Goal: Use online tool/utility: Utilize a website feature to perform a specific function

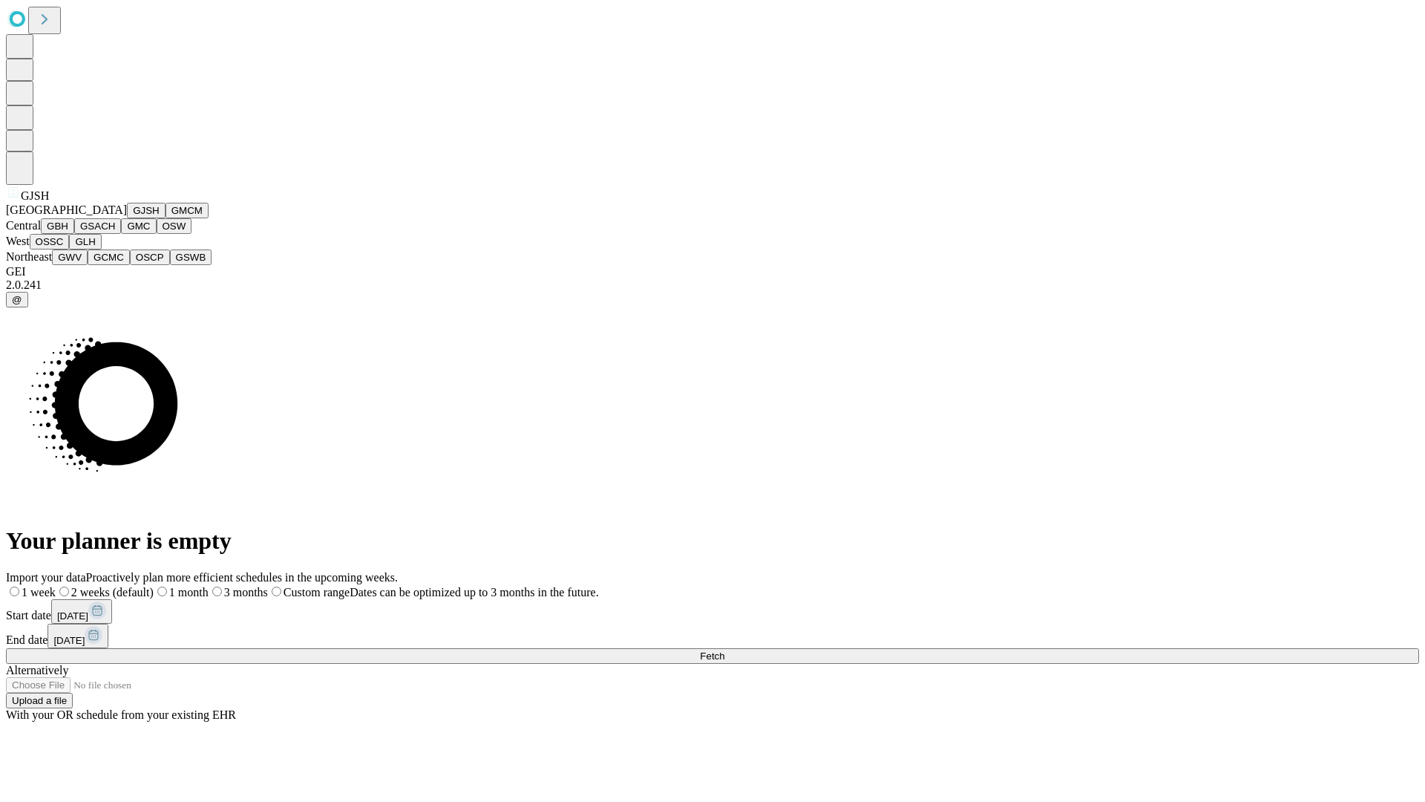
click at [127, 218] on button "GJSH" at bounding box center [146, 211] width 39 height 16
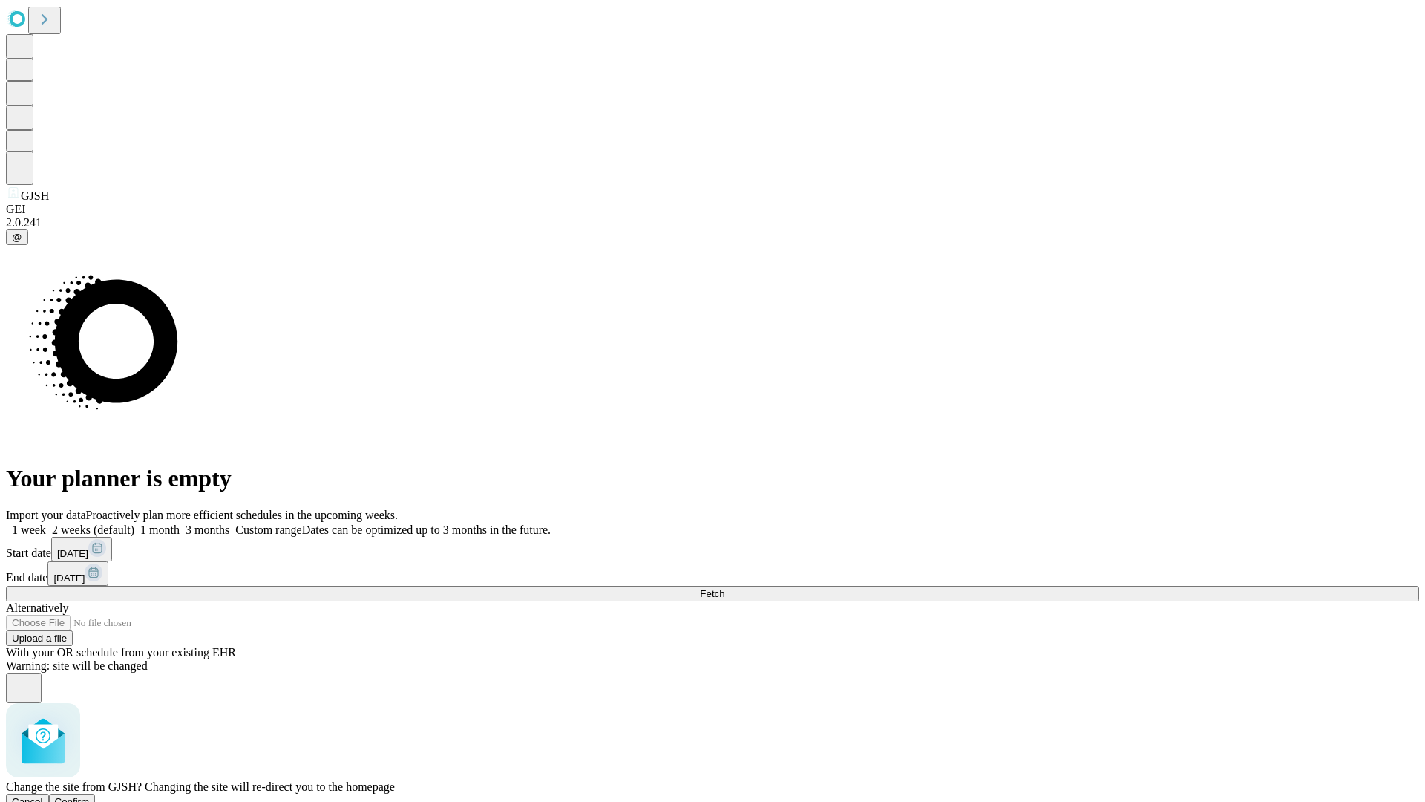
click at [90, 796] on span "Confirm" at bounding box center [72, 801] width 35 height 11
click at [180, 523] on label "1 month" at bounding box center [156, 529] width 45 height 13
click at [724, 588] on span "Fetch" at bounding box center [712, 593] width 24 height 11
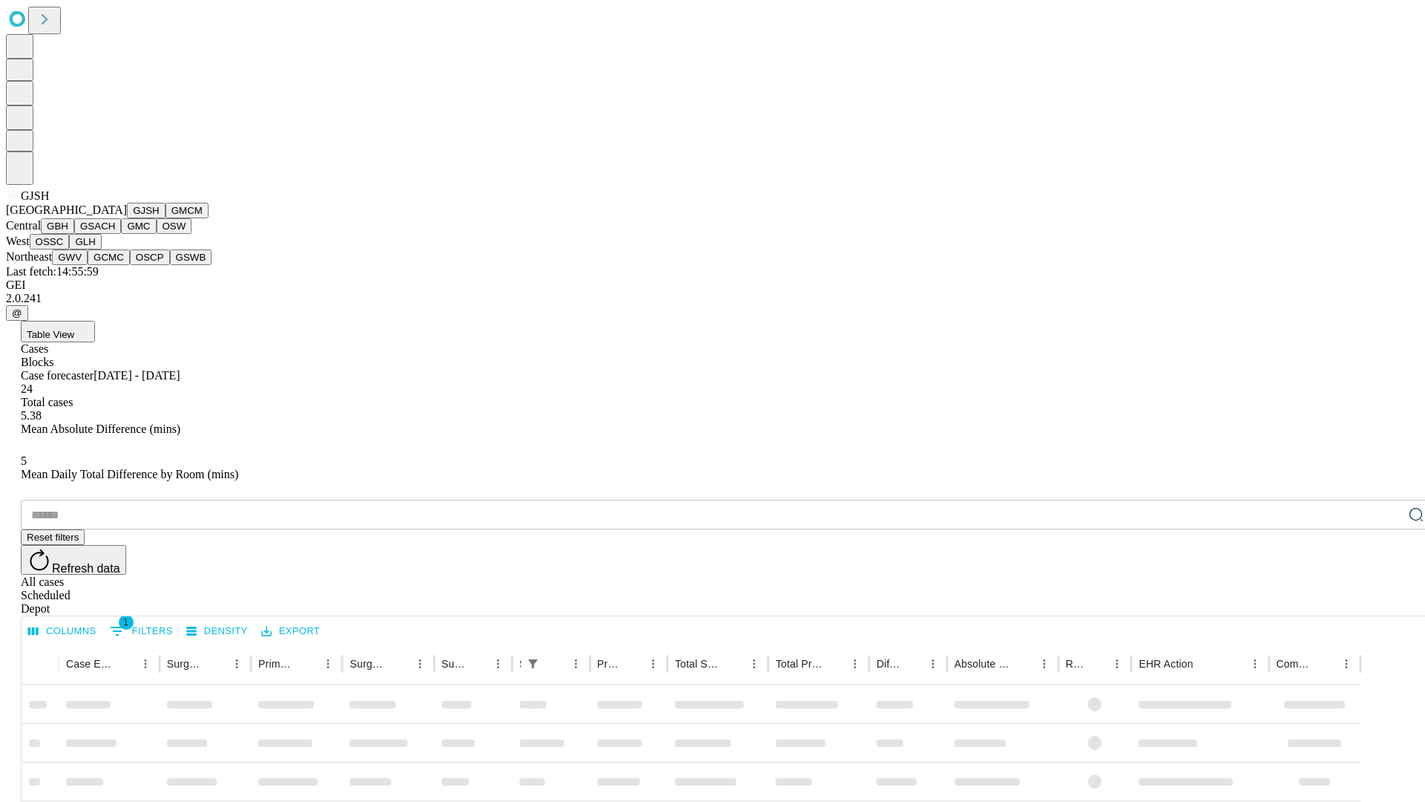
click at [166, 218] on button "GMCM" at bounding box center [187, 211] width 43 height 16
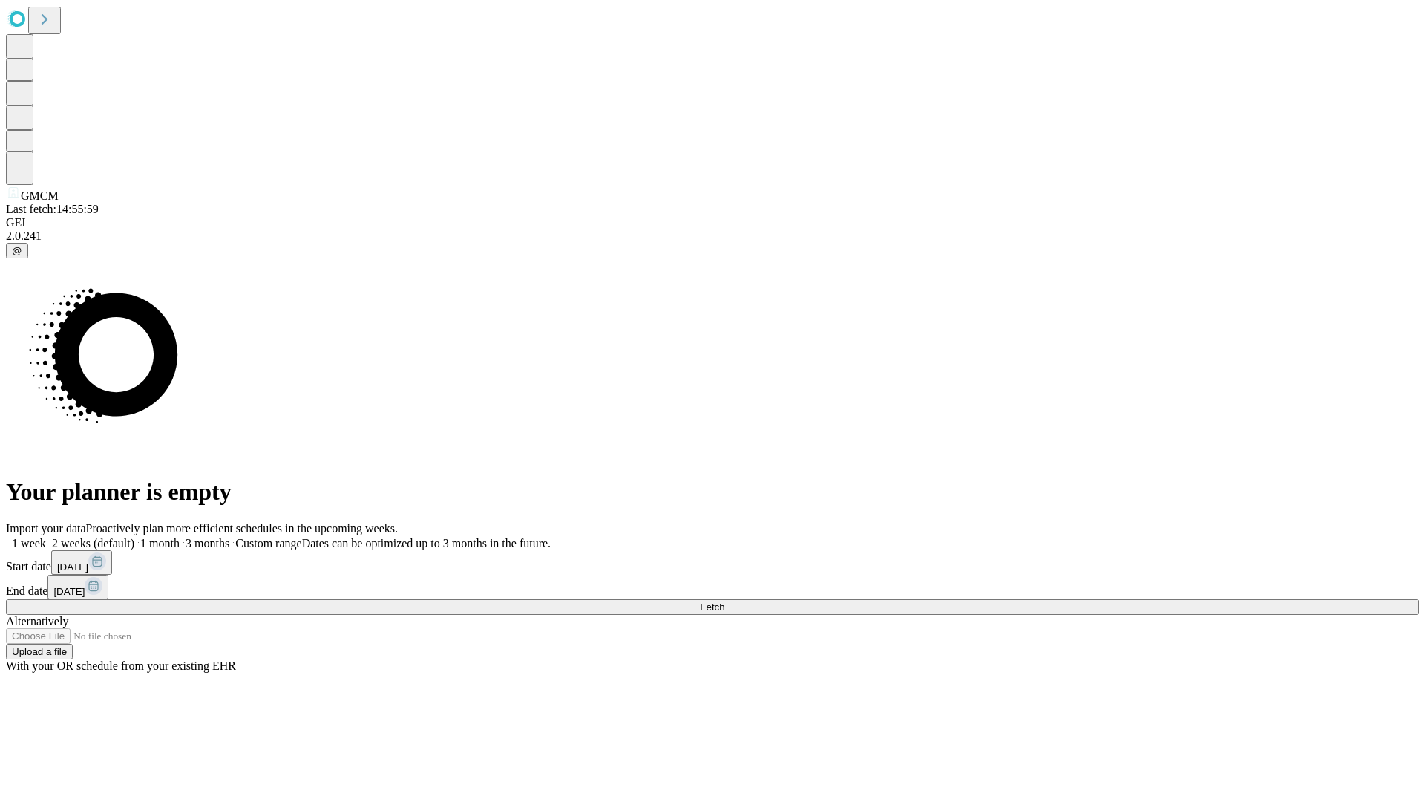
click at [180, 537] on label "1 month" at bounding box center [156, 543] width 45 height 13
click at [724, 601] on span "Fetch" at bounding box center [712, 606] width 24 height 11
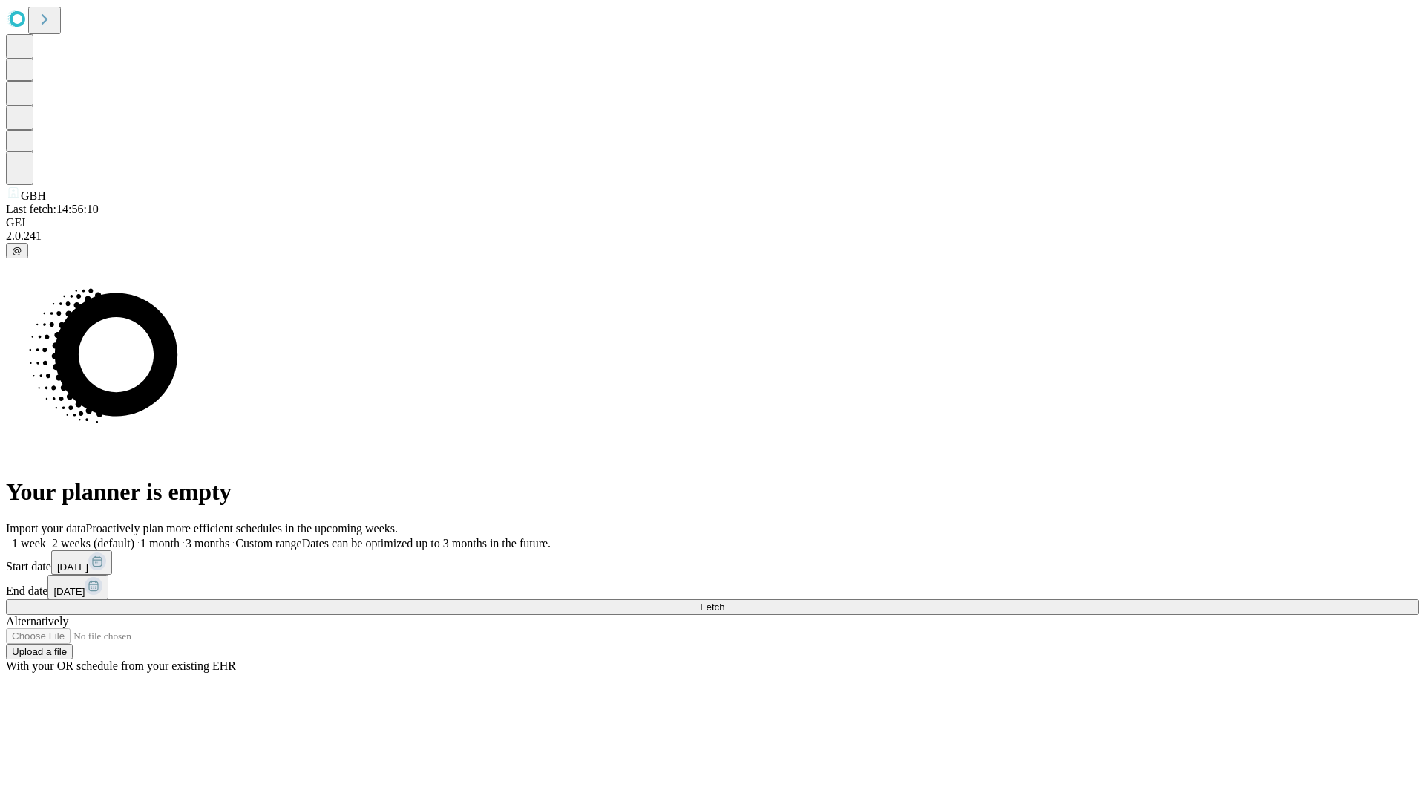
click at [180, 537] on label "1 month" at bounding box center [156, 543] width 45 height 13
click at [724, 601] on span "Fetch" at bounding box center [712, 606] width 24 height 11
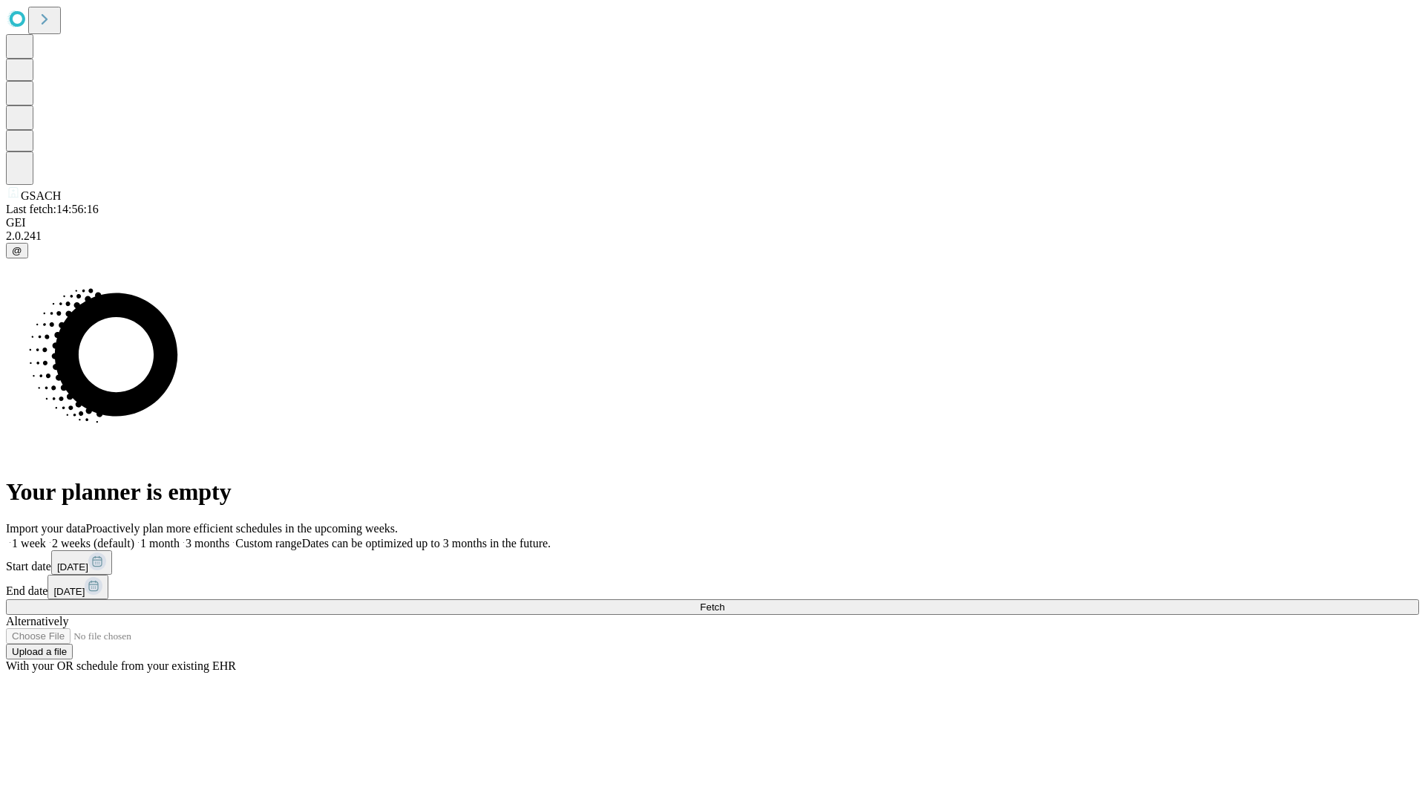
click at [180, 537] on label "1 month" at bounding box center [156, 543] width 45 height 13
click at [724, 601] on span "Fetch" at bounding box center [712, 606] width 24 height 11
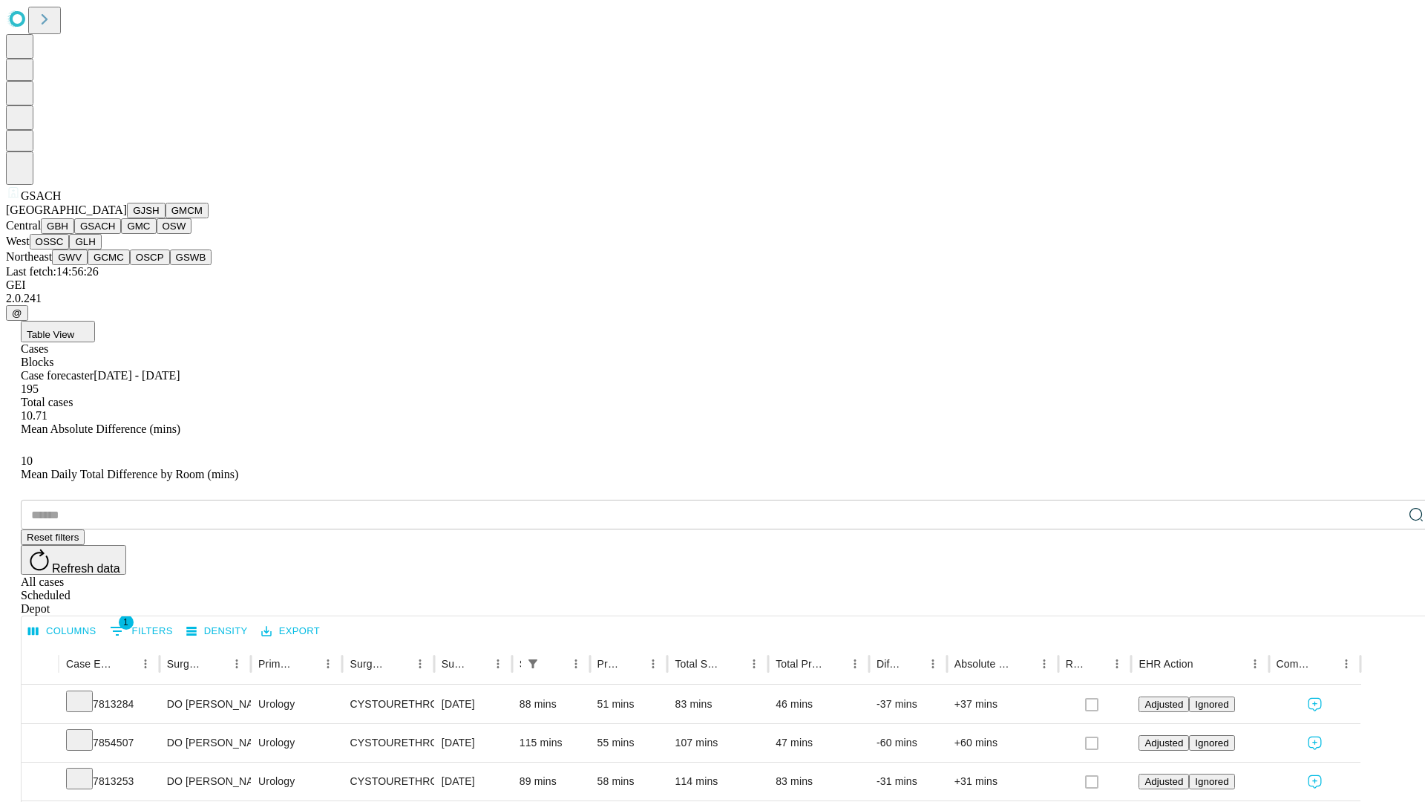
click at [121, 234] on button "GMC" at bounding box center [138, 226] width 35 height 16
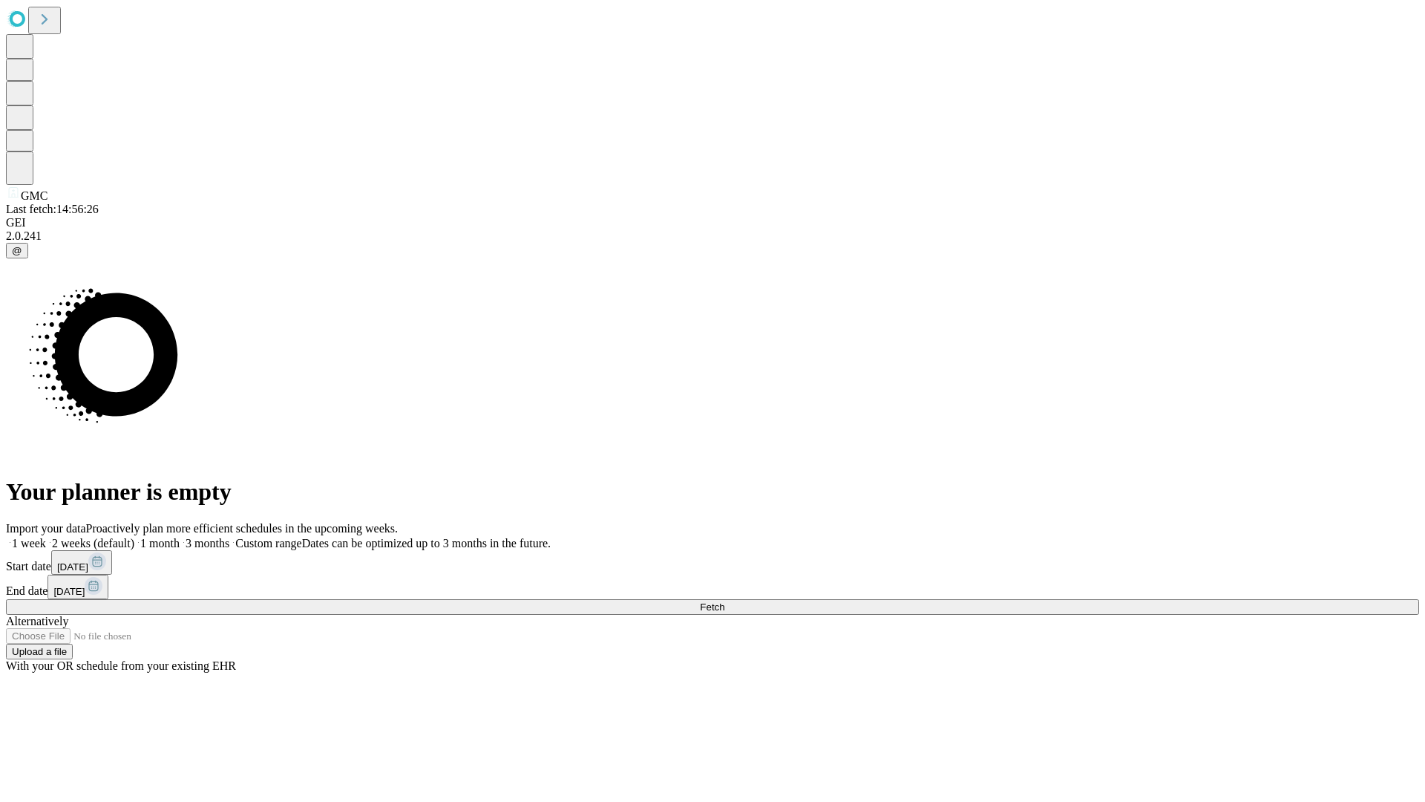
click at [180, 537] on label "1 month" at bounding box center [156, 543] width 45 height 13
click at [724, 601] on span "Fetch" at bounding box center [712, 606] width 24 height 11
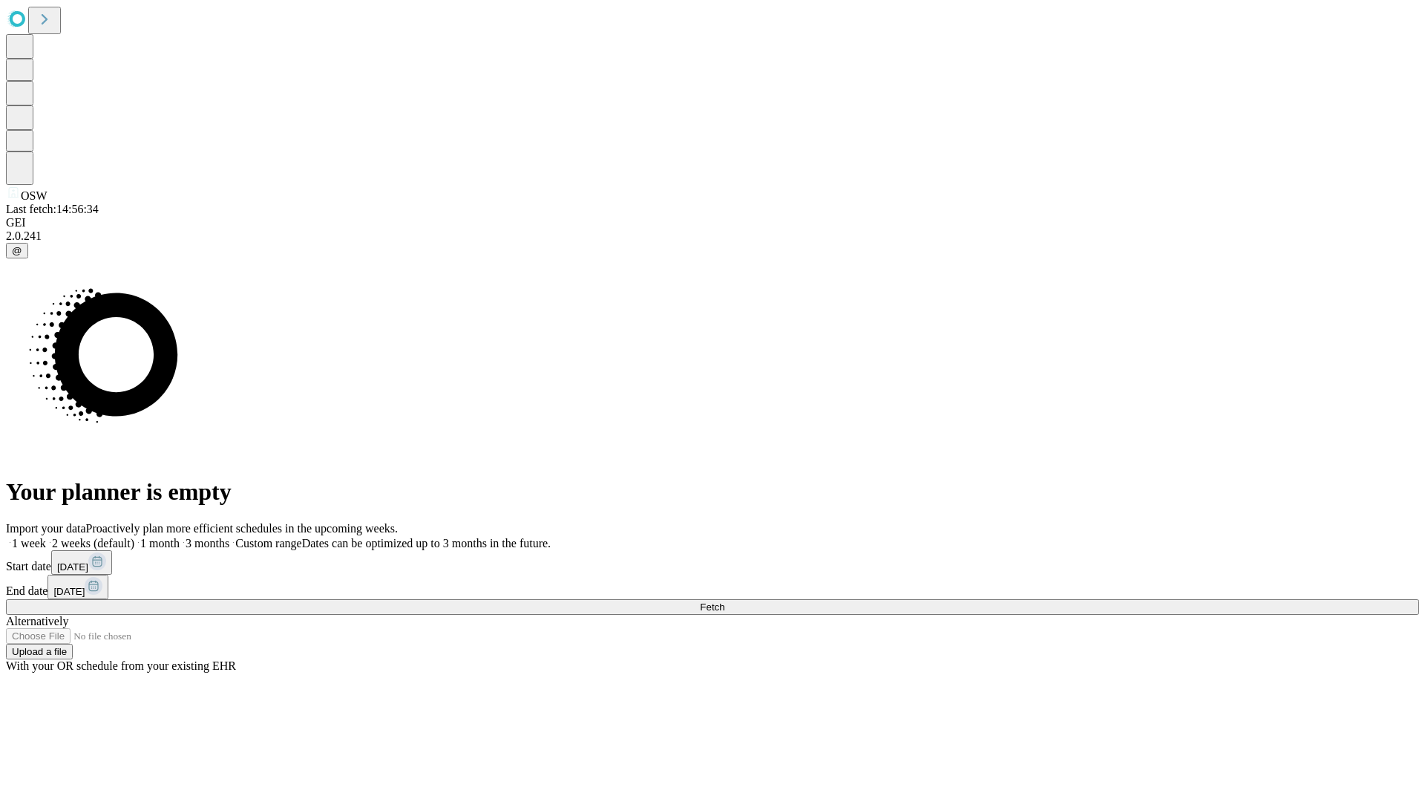
click at [724, 601] on span "Fetch" at bounding box center [712, 606] width 24 height 11
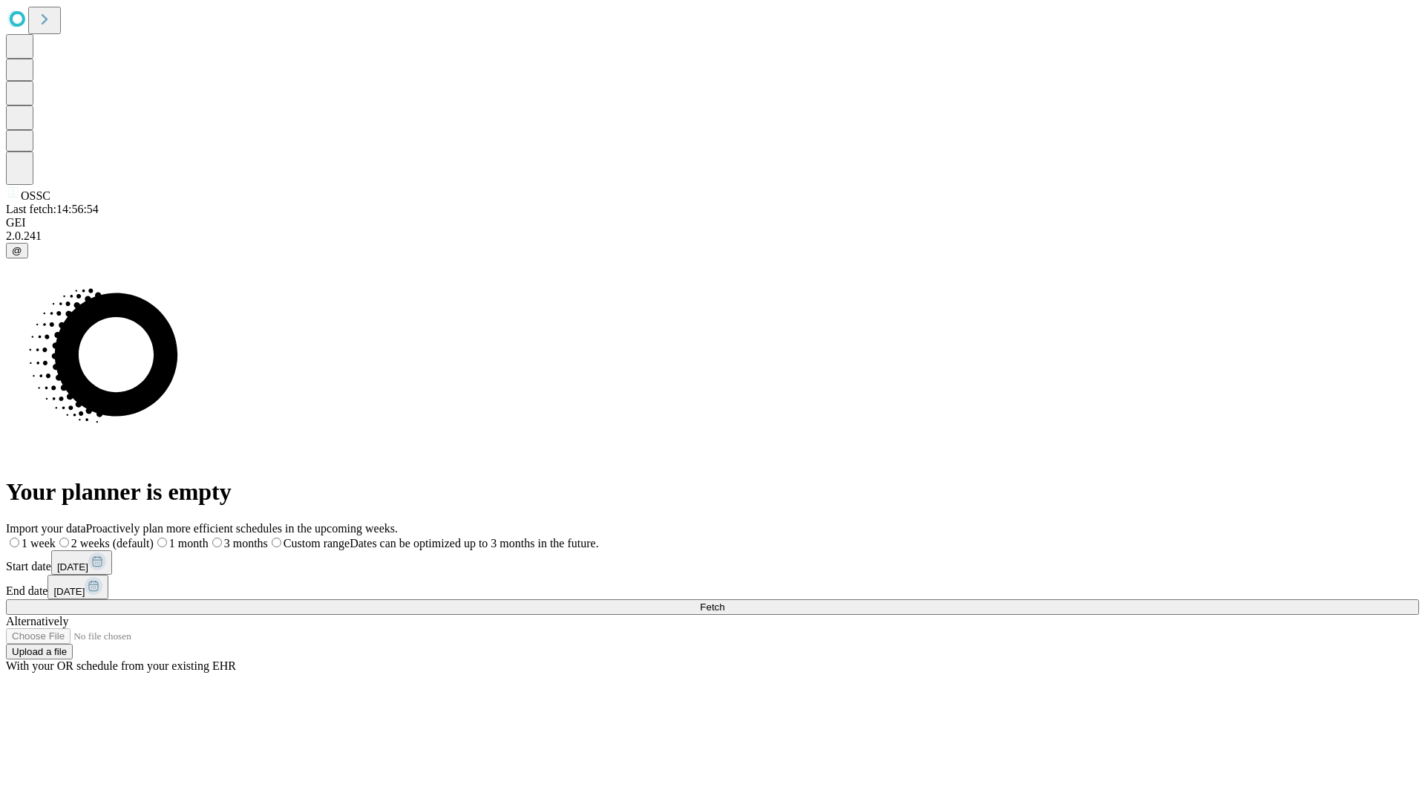
click at [209, 537] on label "1 month" at bounding box center [181, 543] width 55 height 13
click at [724, 601] on span "Fetch" at bounding box center [712, 606] width 24 height 11
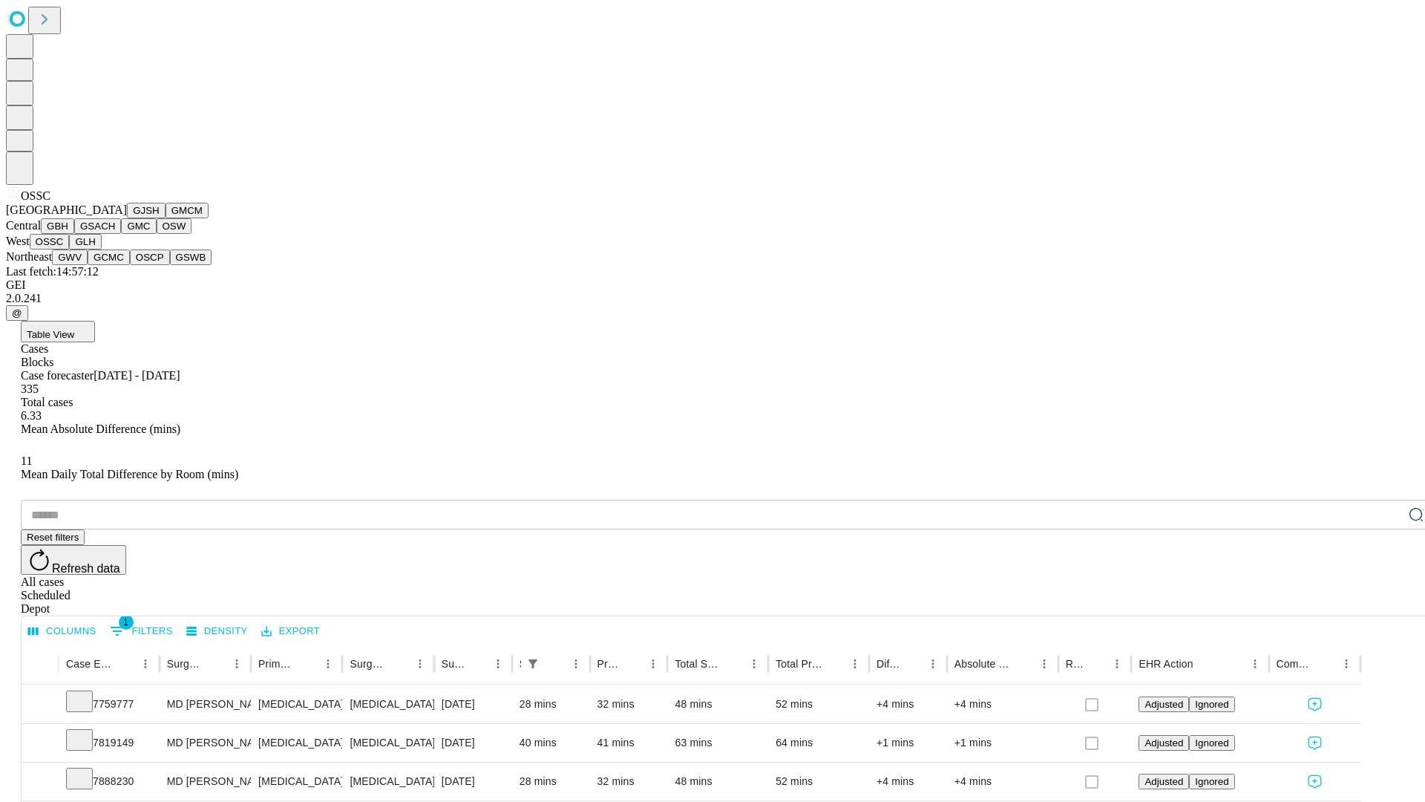
click at [101, 249] on button "GLH" at bounding box center [85, 242] width 32 height 16
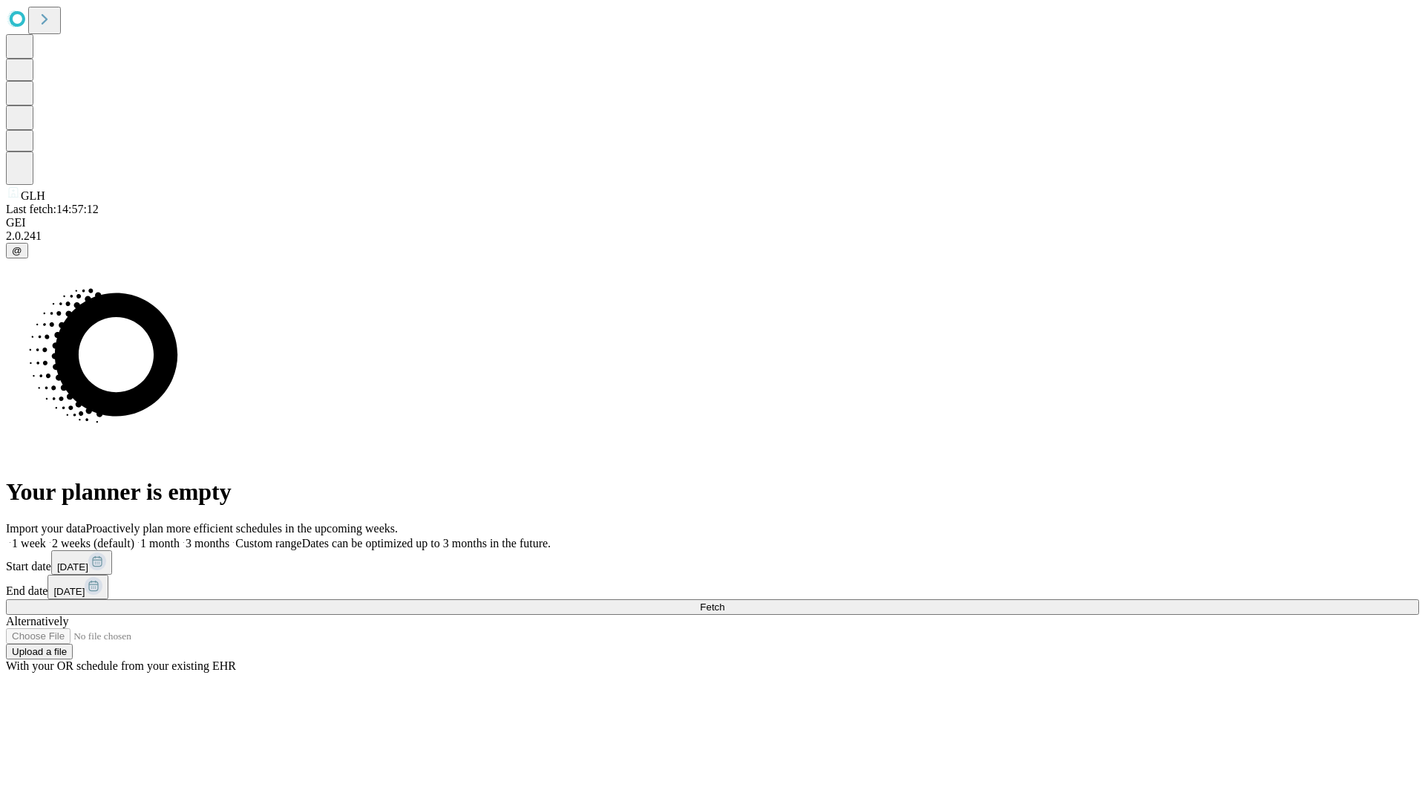
click at [180, 537] on label "1 month" at bounding box center [156, 543] width 45 height 13
click at [724, 601] on span "Fetch" at bounding box center [712, 606] width 24 height 11
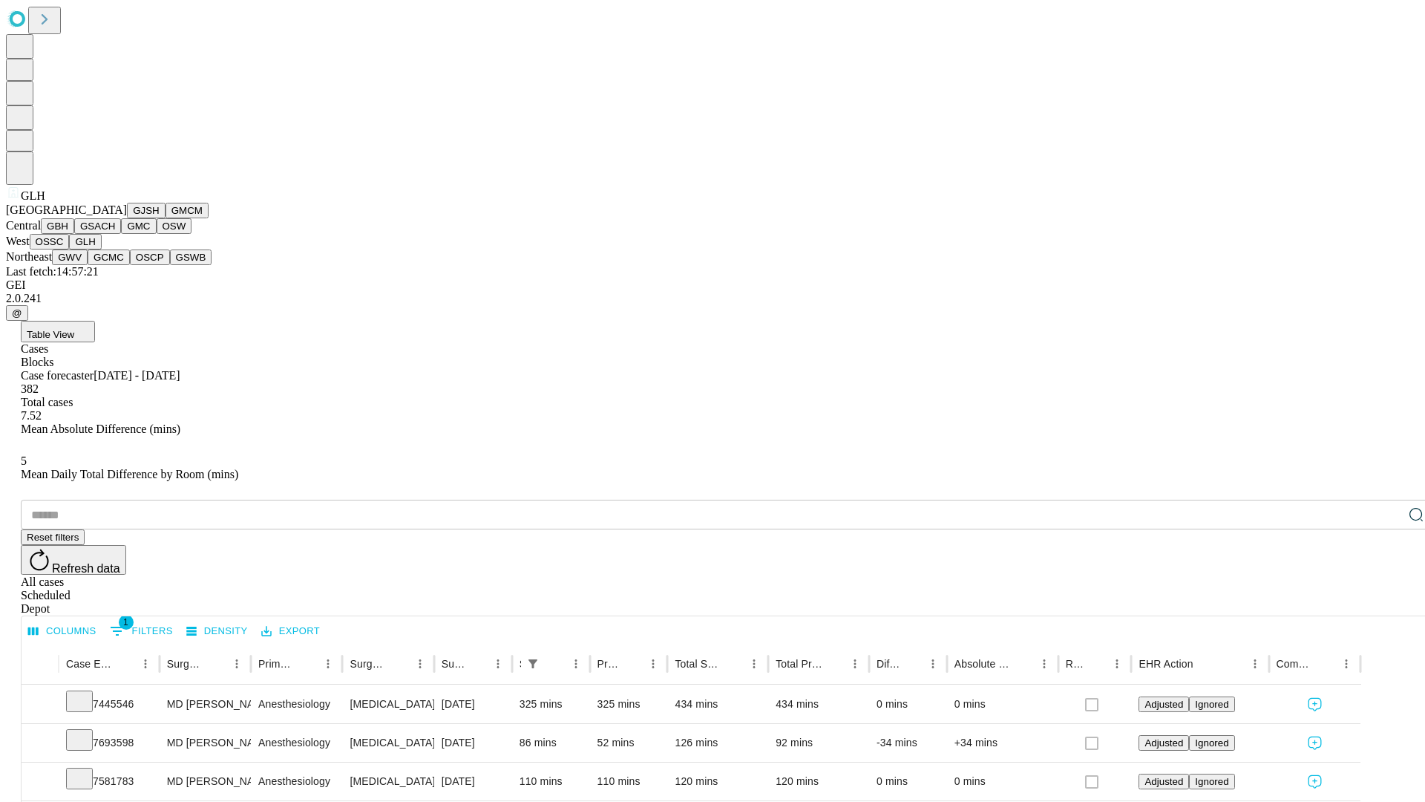
click at [88, 265] on button "GWV" at bounding box center [70, 257] width 36 height 16
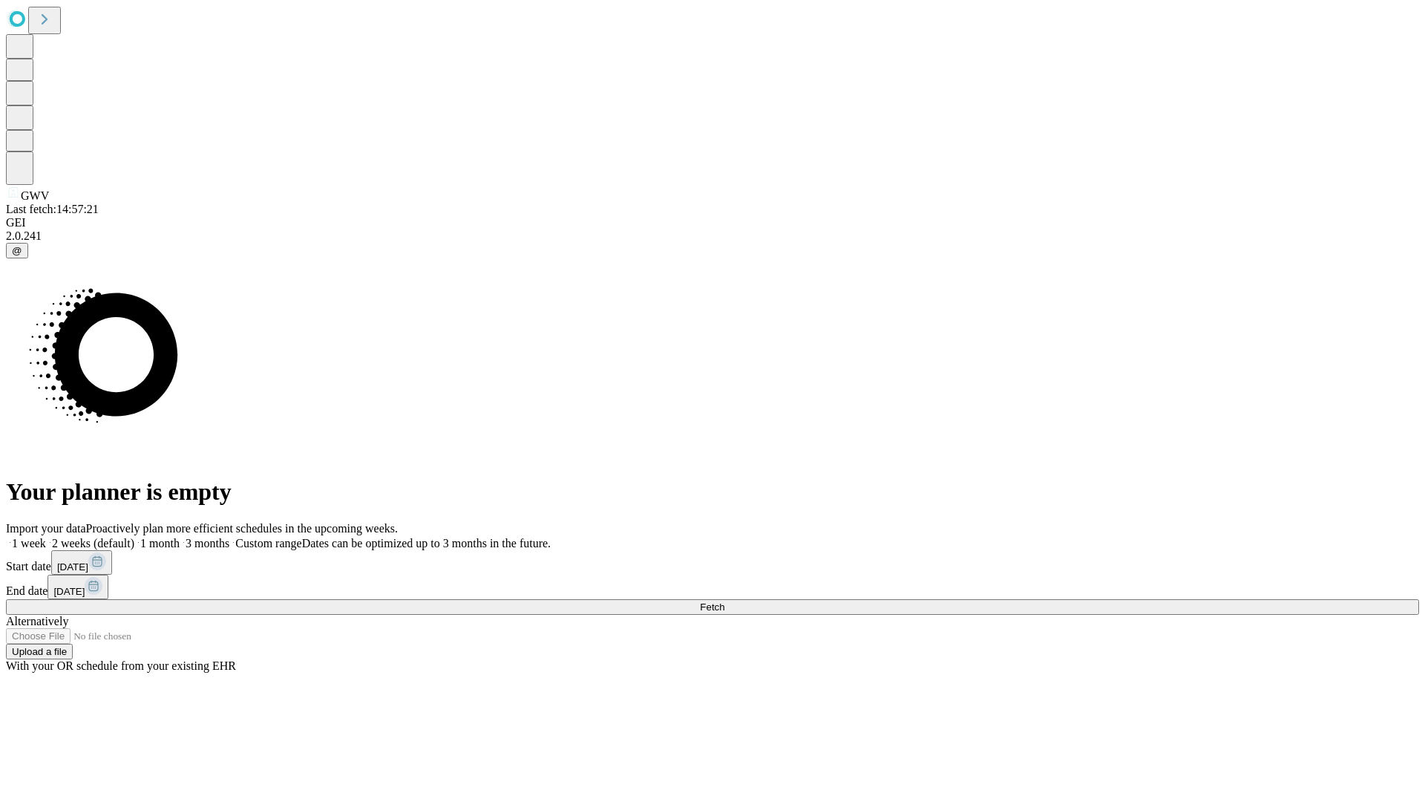
click at [180, 537] on label "1 month" at bounding box center [156, 543] width 45 height 13
click at [724, 601] on span "Fetch" at bounding box center [712, 606] width 24 height 11
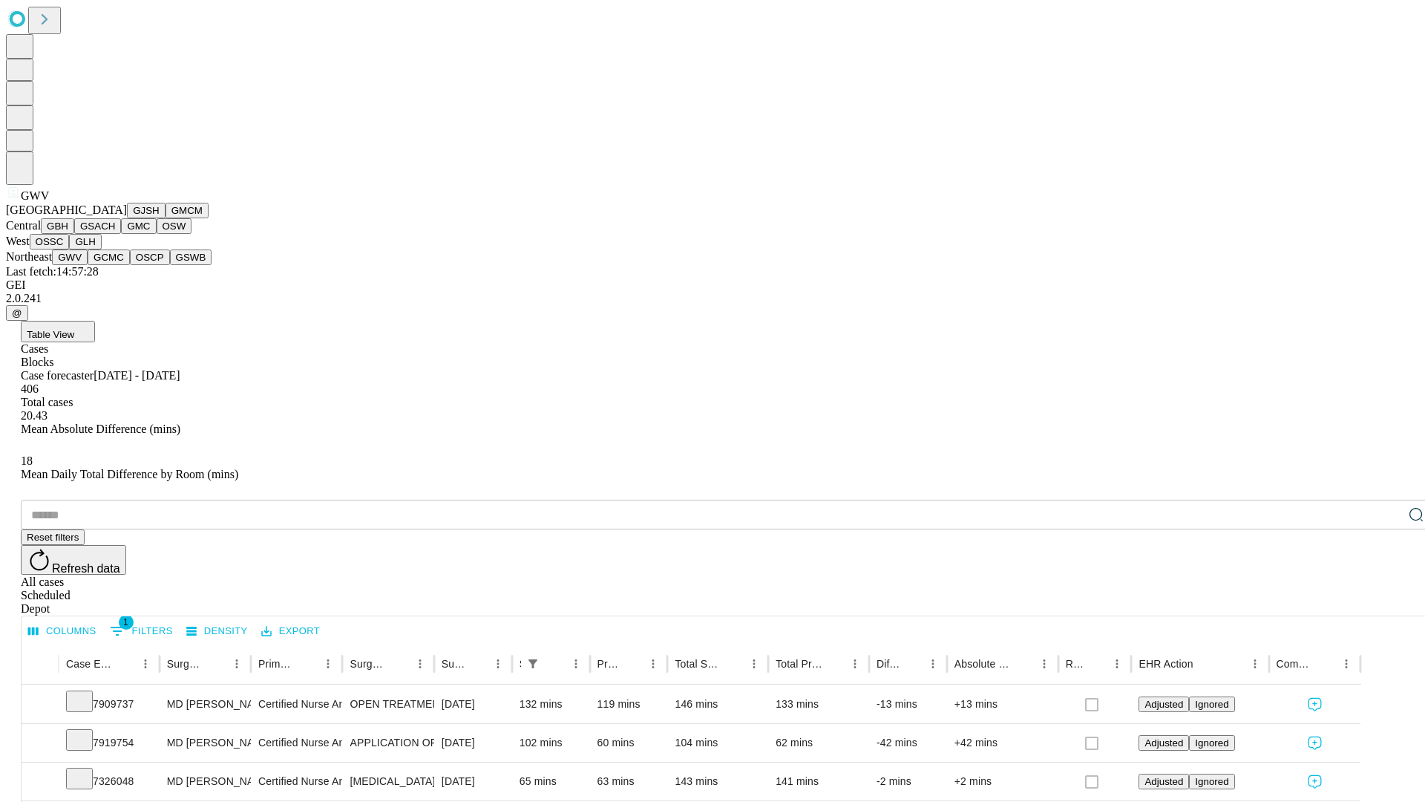
click at [115, 265] on button "GCMC" at bounding box center [109, 257] width 42 height 16
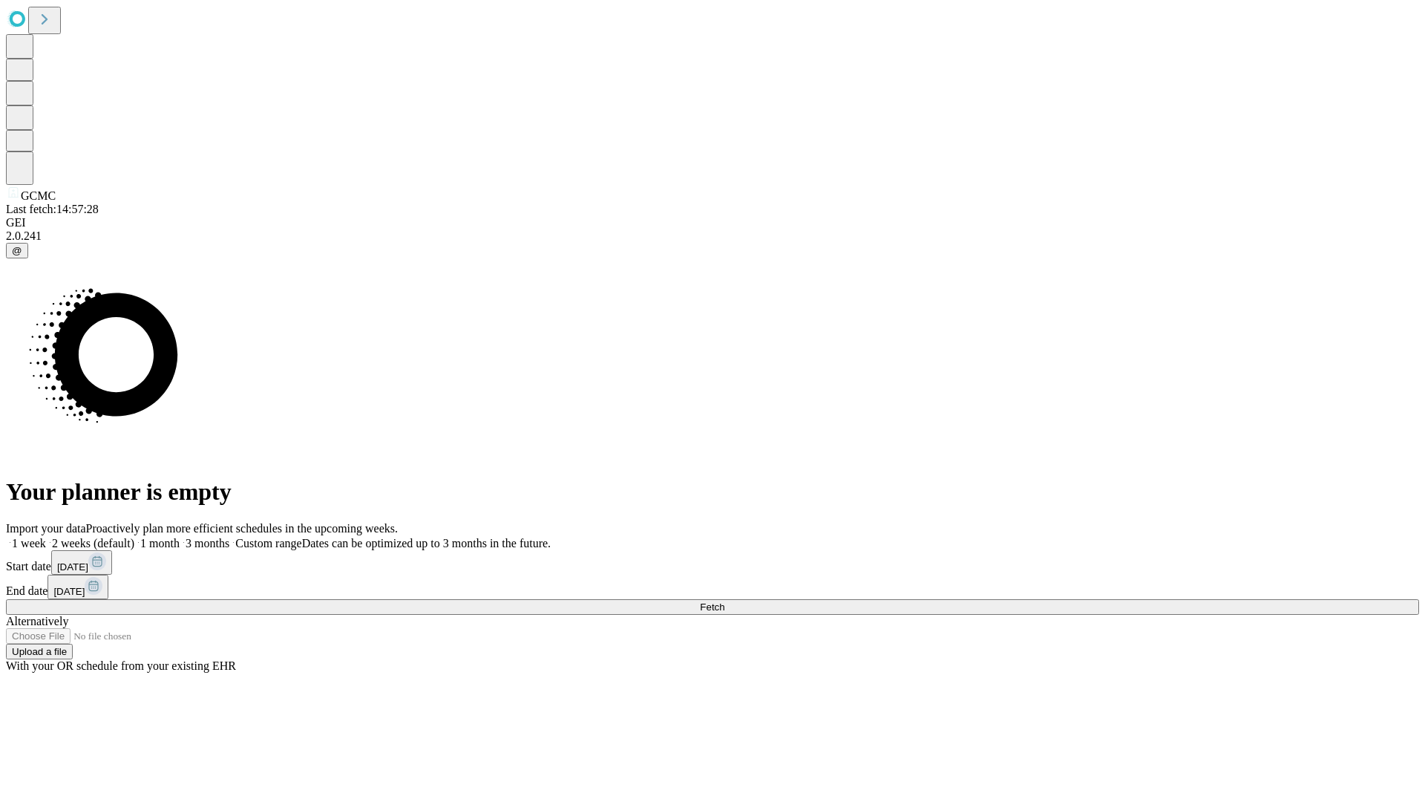
click at [180, 537] on label "1 month" at bounding box center [156, 543] width 45 height 13
click at [724, 601] on span "Fetch" at bounding box center [712, 606] width 24 height 11
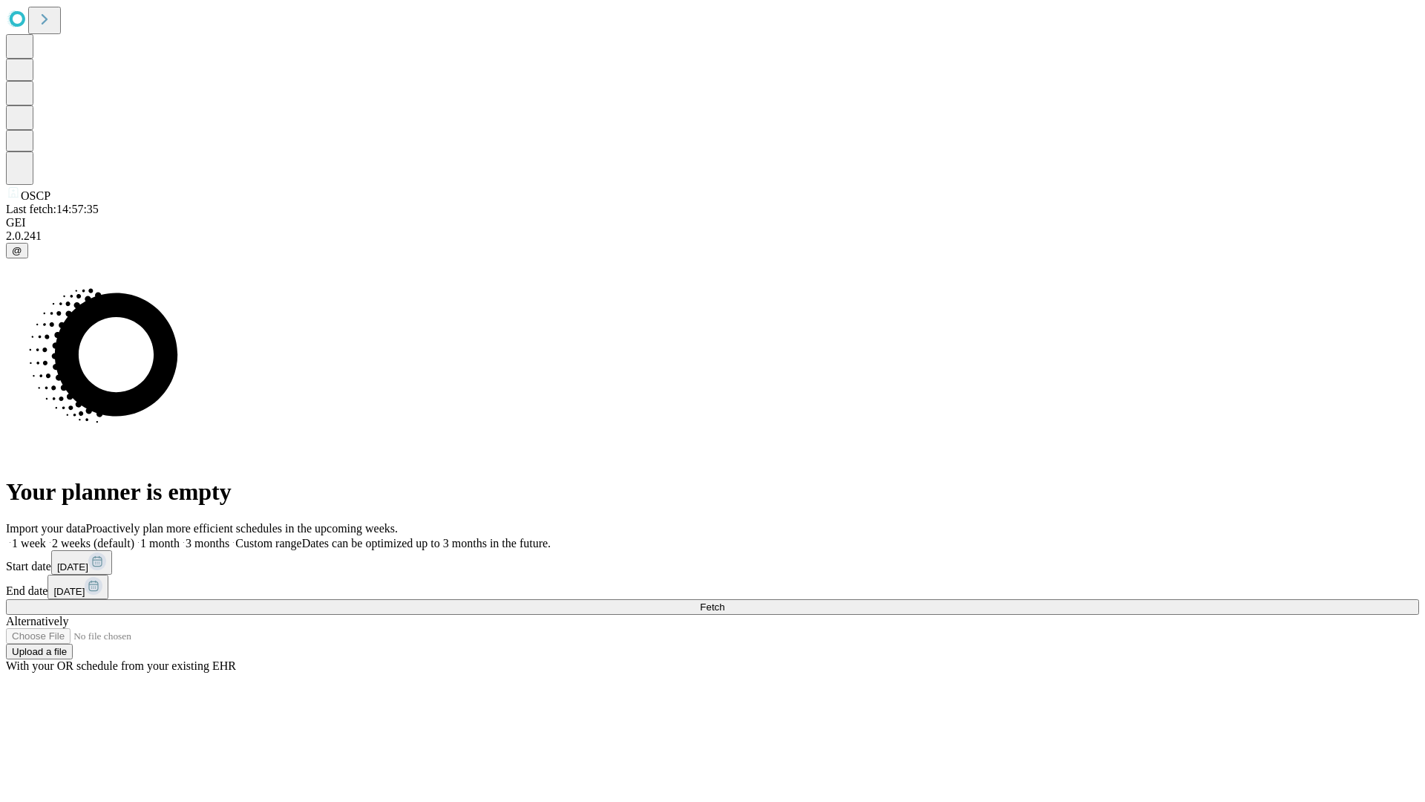
click at [180, 537] on label "1 month" at bounding box center [156, 543] width 45 height 13
click at [724, 601] on span "Fetch" at bounding box center [712, 606] width 24 height 11
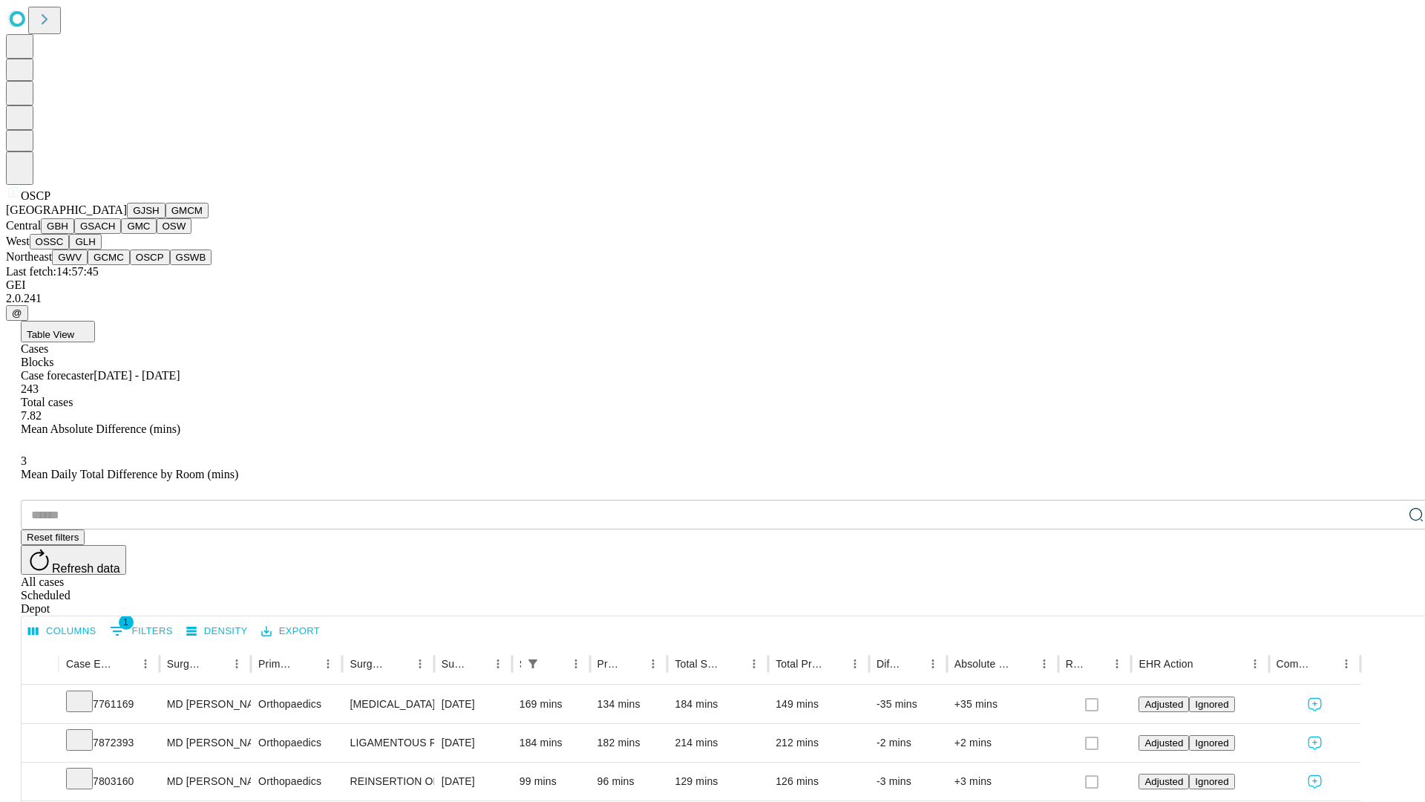
click at [170, 265] on button "GSWB" at bounding box center [191, 257] width 42 height 16
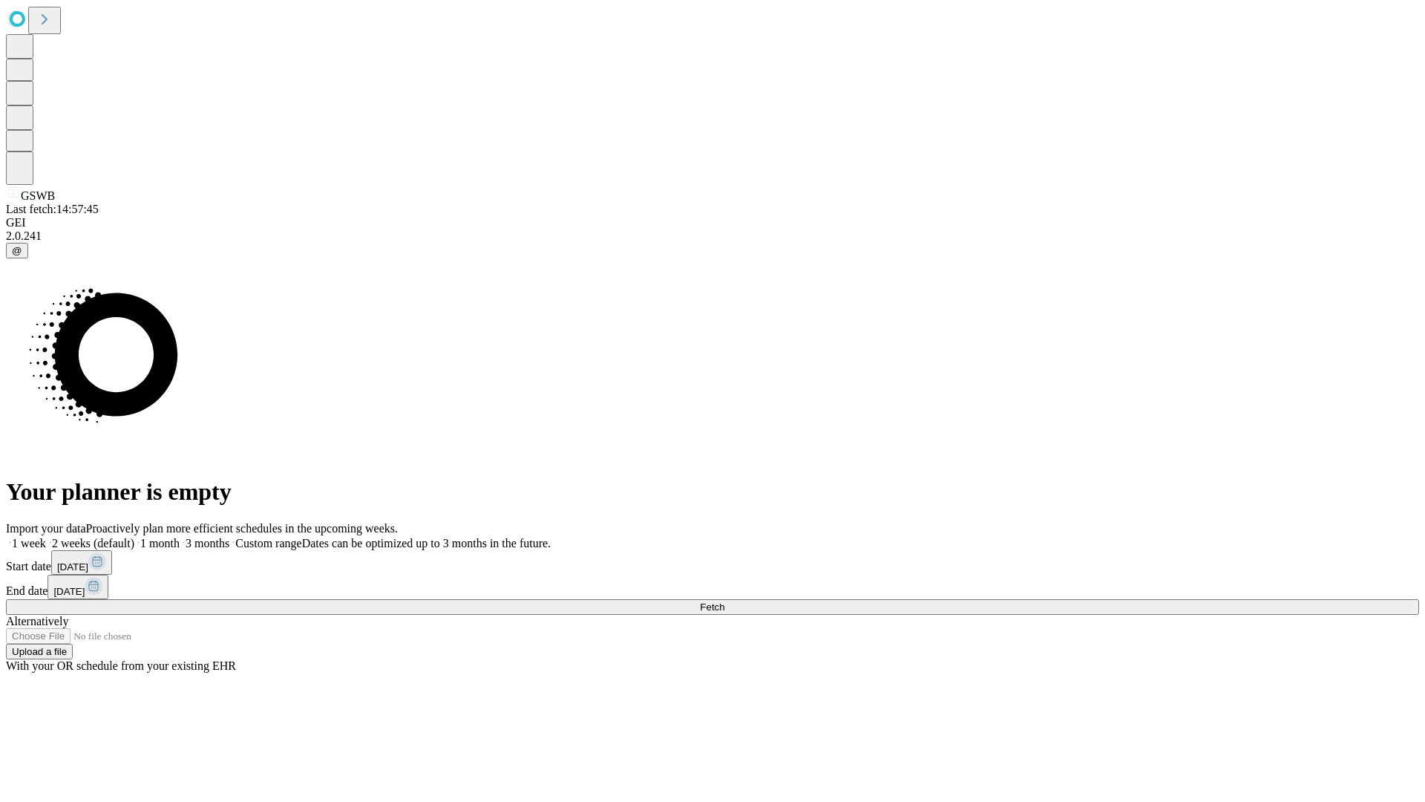
click at [180, 537] on label "1 month" at bounding box center [156, 543] width 45 height 13
click at [724, 601] on span "Fetch" at bounding box center [712, 606] width 24 height 11
